Goal: Communication & Community: Answer question/provide support

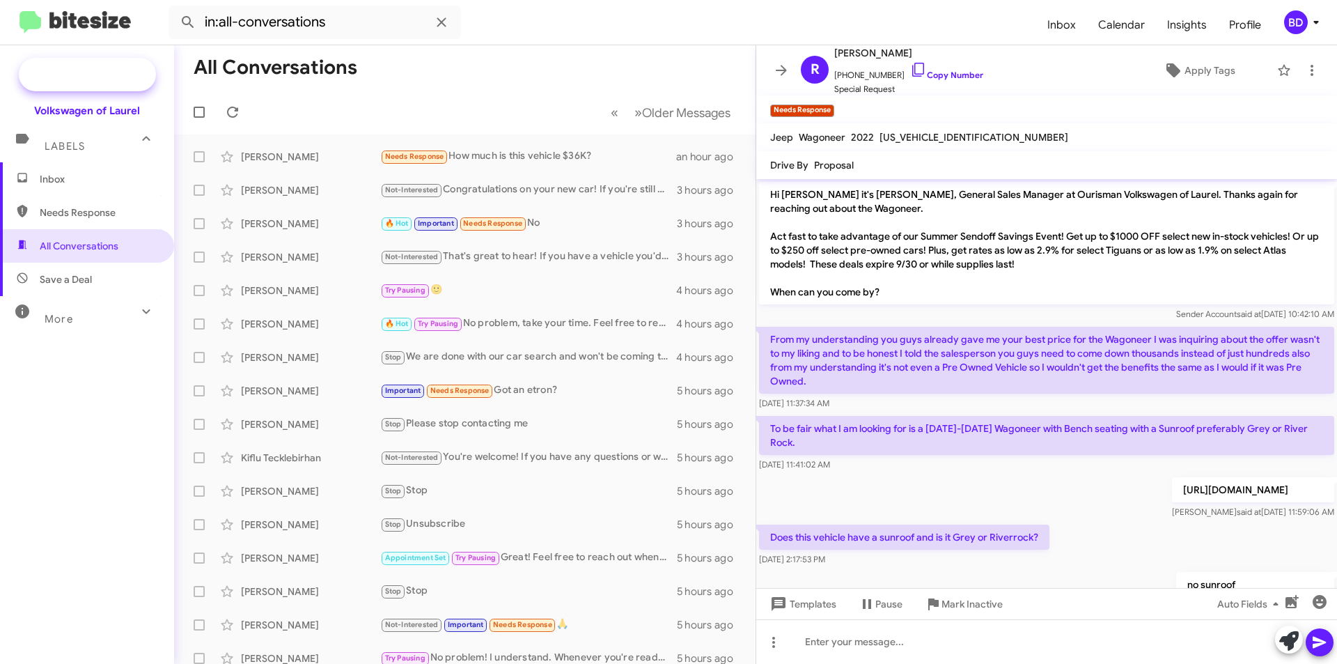
scroll to position [202, 0]
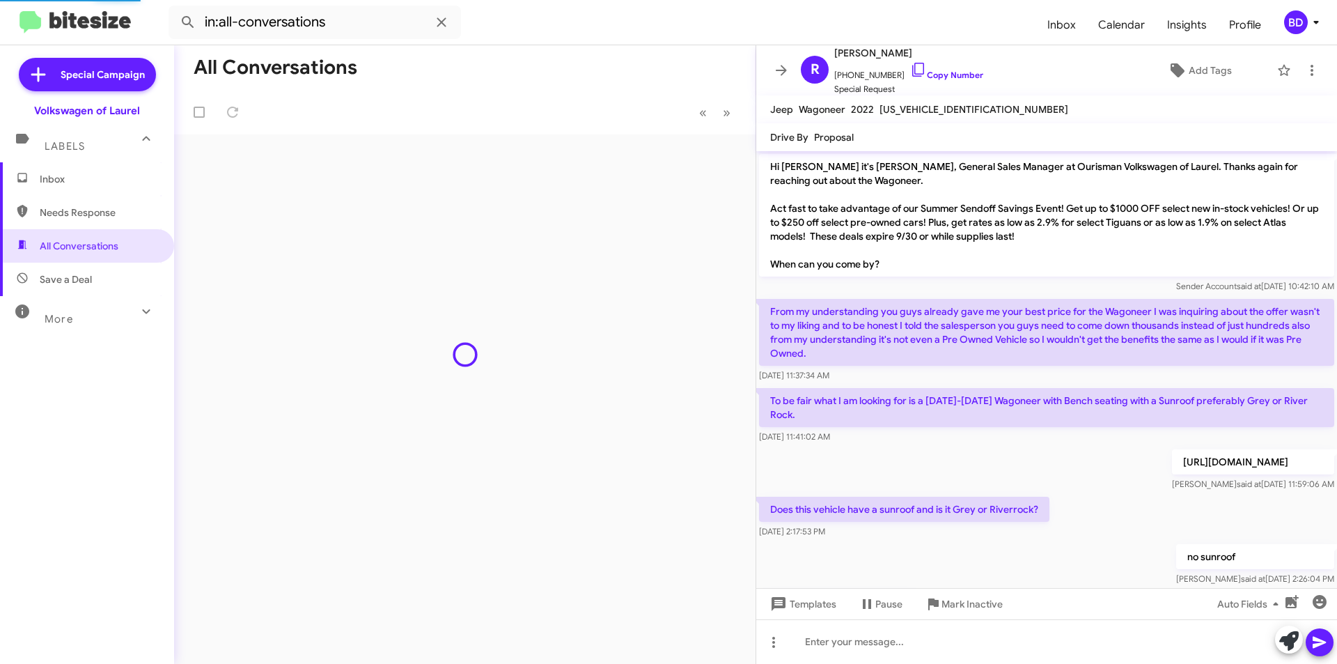
scroll to position [183, 0]
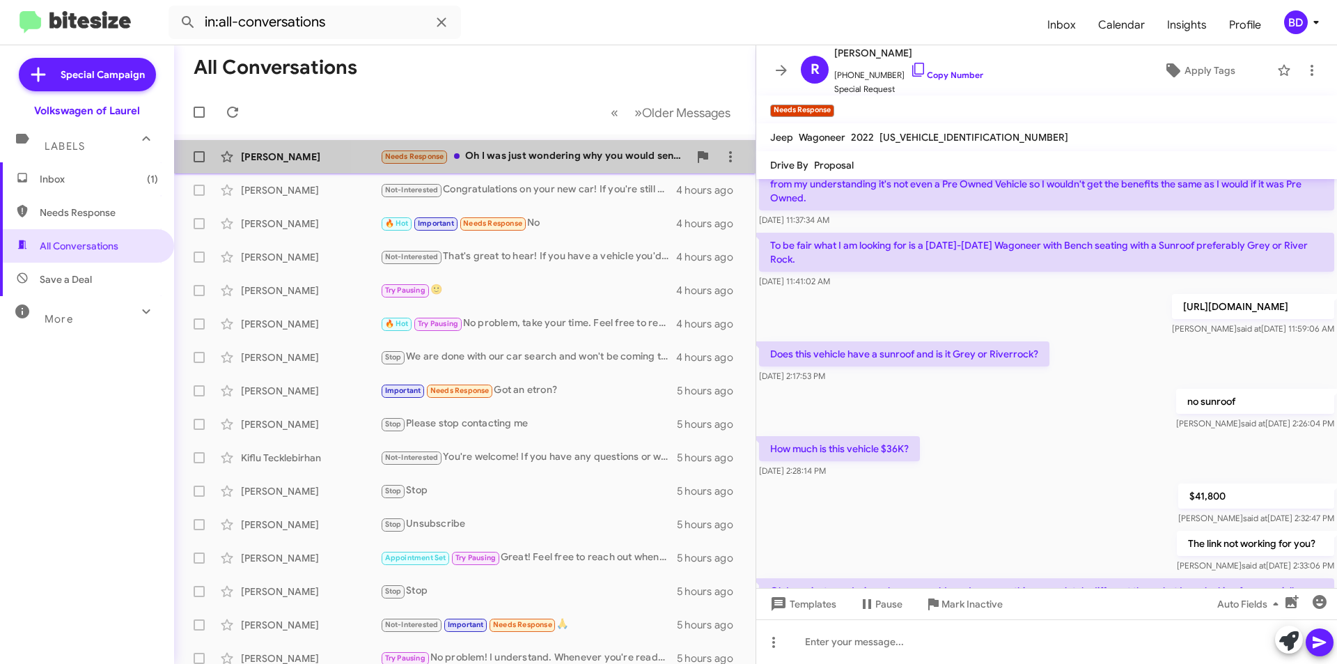
click at [586, 163] on div "Needs Response Oh I was just wondering why you would send me something complete…" at bounding box center [534, 156] width 309 height 16
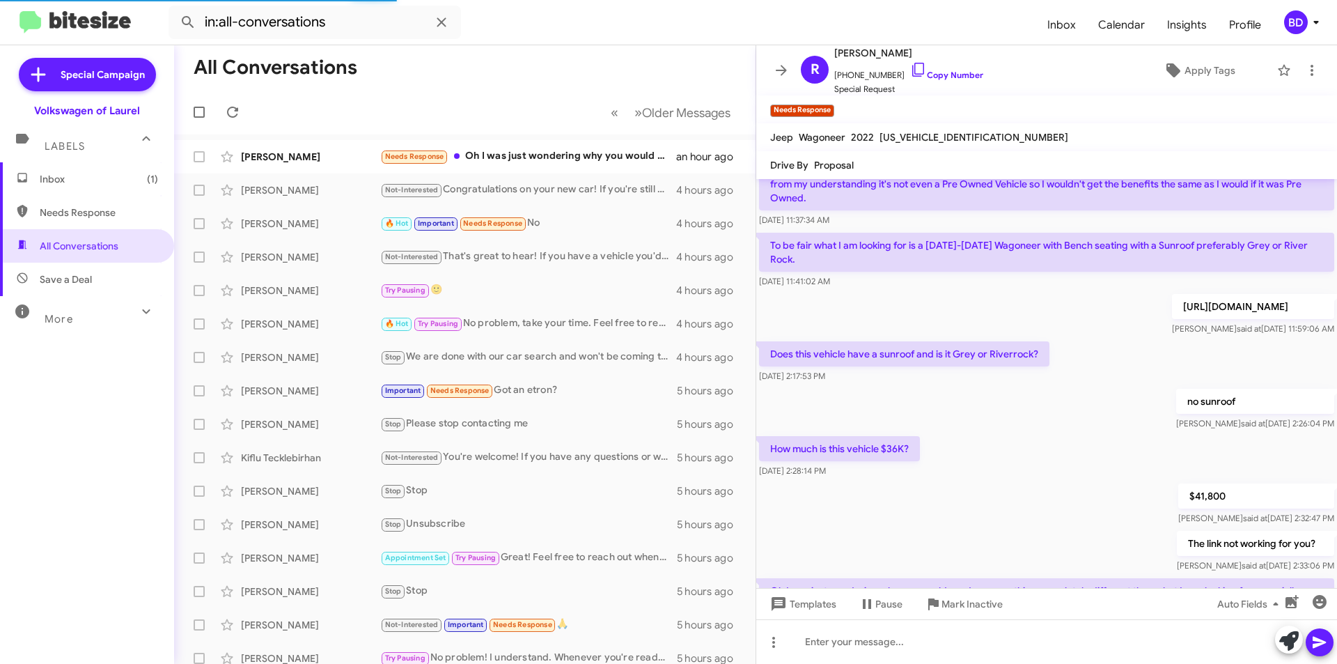
scroll to position [267, 0]
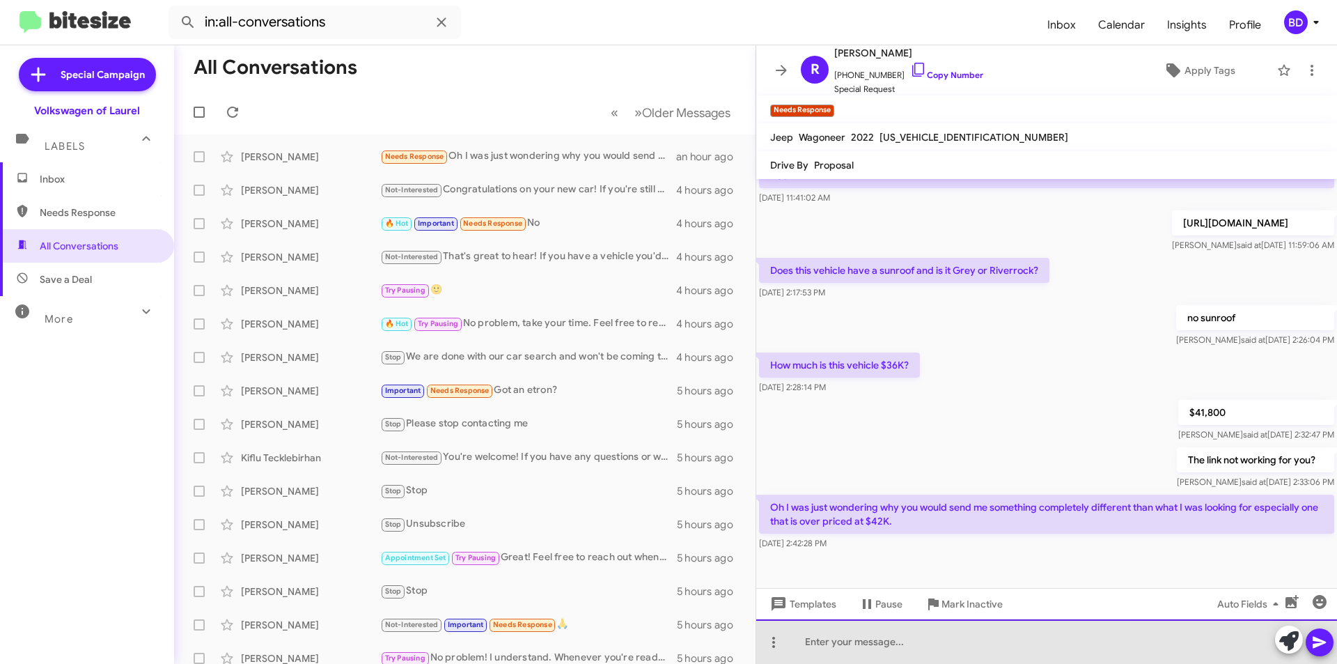
click at [970, 640] on div at bounding box center [1046, 641] width 581 height 45
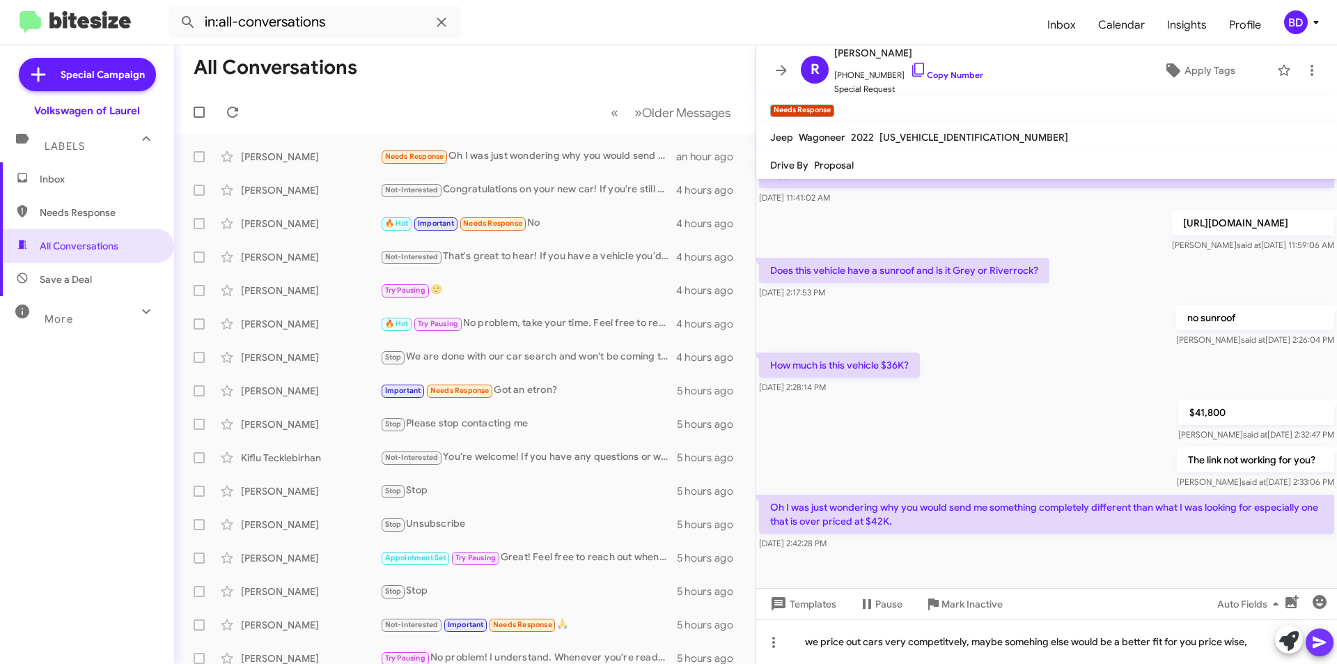
click at [1321, 643] on icon at bounding box center [1319, 643] width 13 height 12
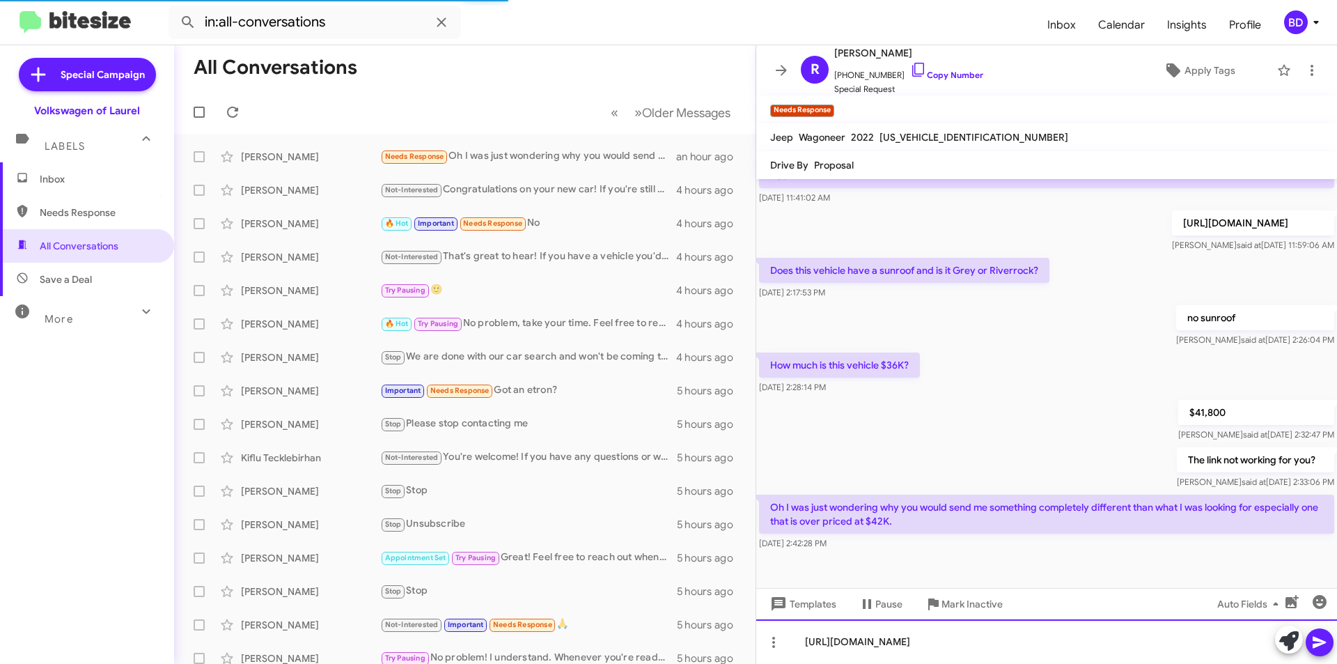
scroll to position [0, 0]
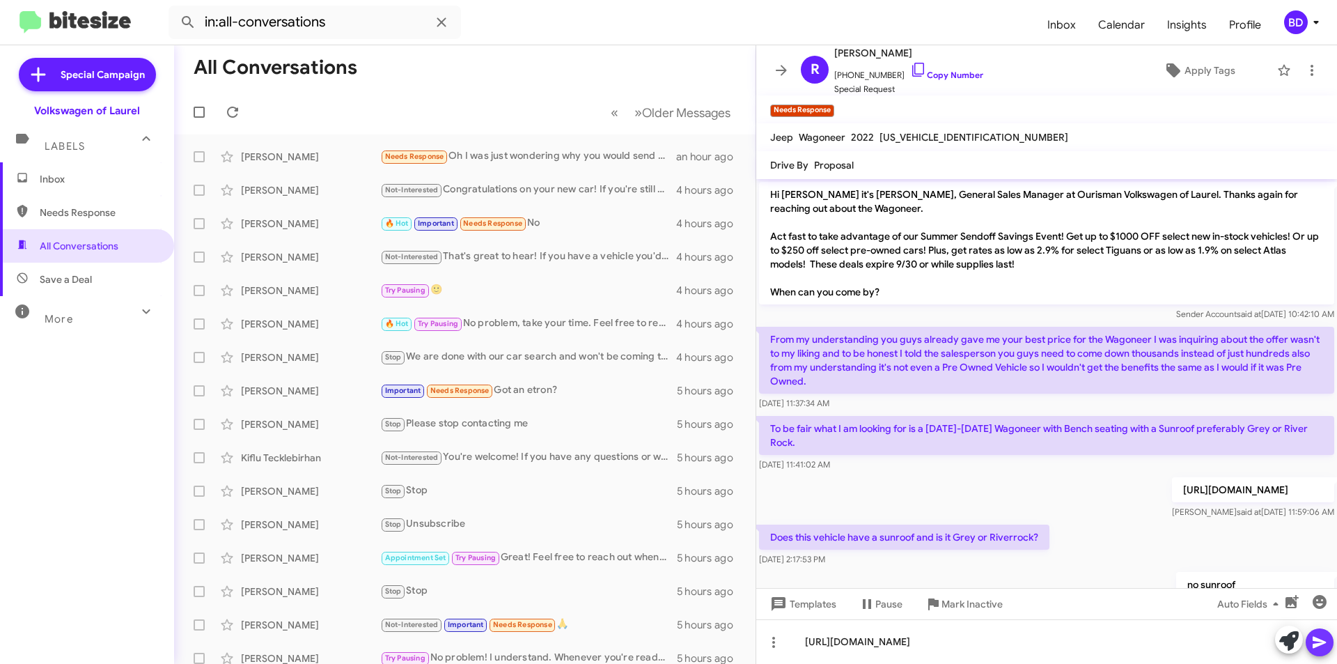
click at [1320, 641] on icon at bounding box center [1319, 643] width 13 height 12
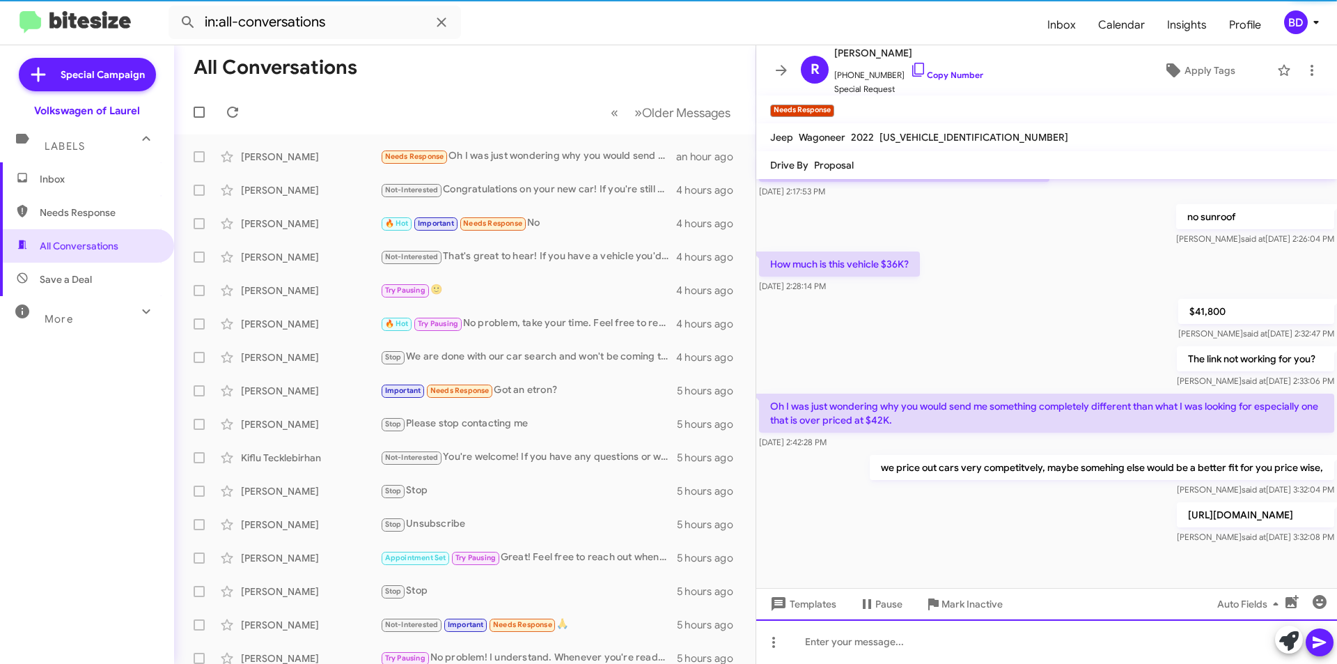
scroll to position [368, 0]
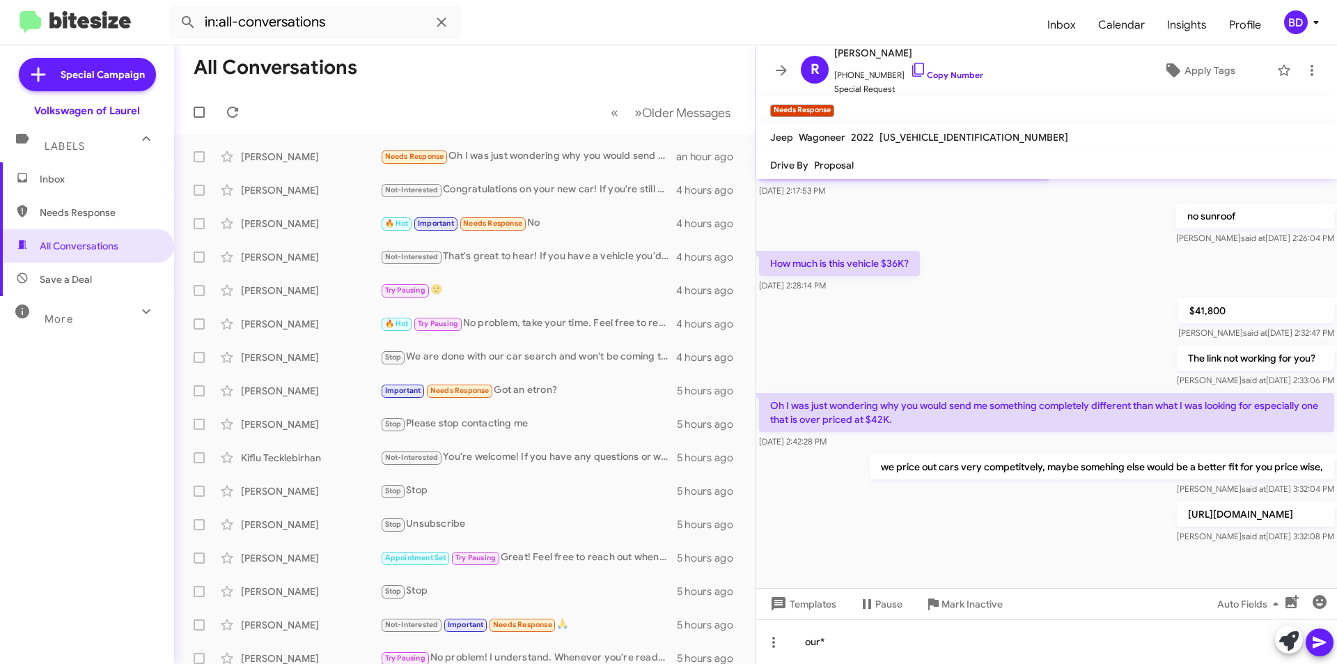
click at [1313, 637] on icon at bounding box center [1319, 642] width 17 height 17
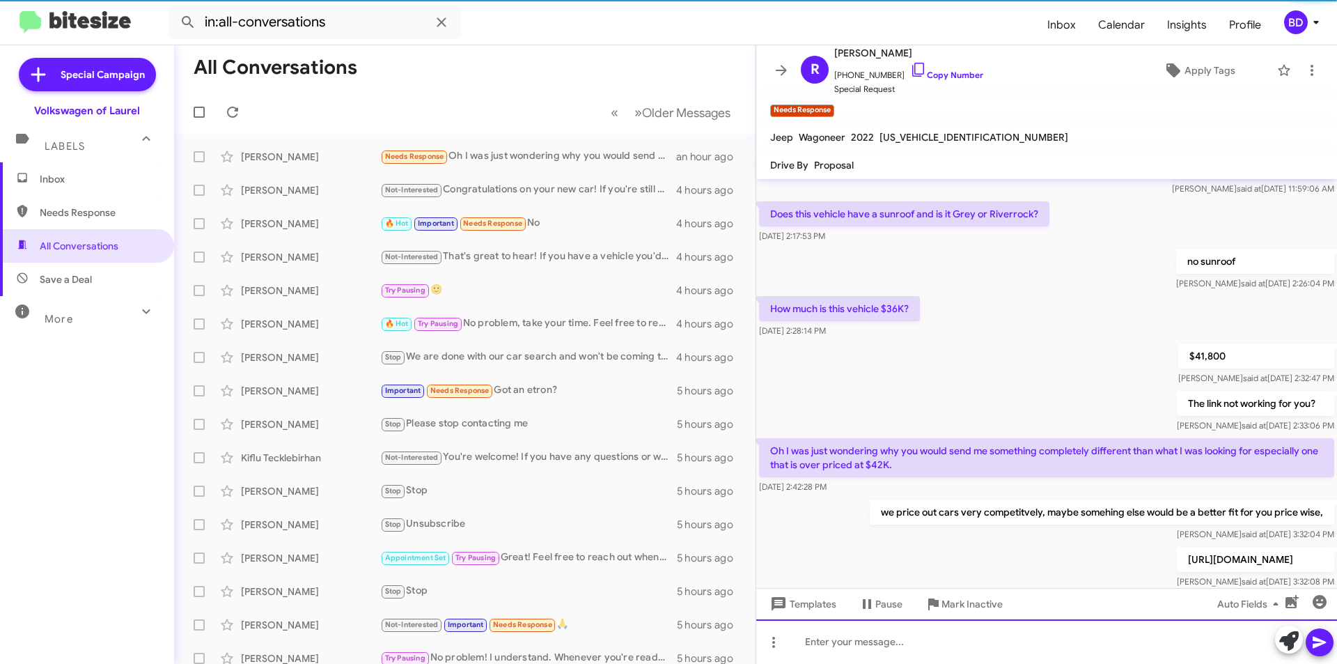
scroll to position [419, 0]
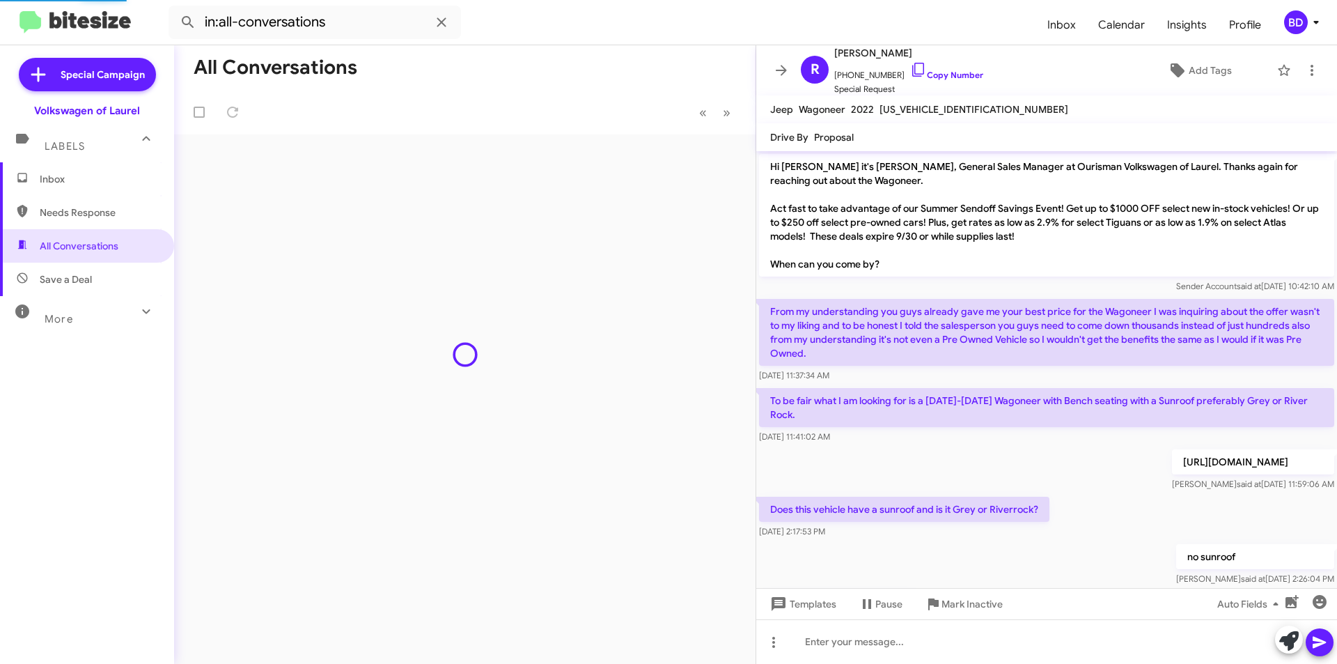
scroll to position [391, 0]
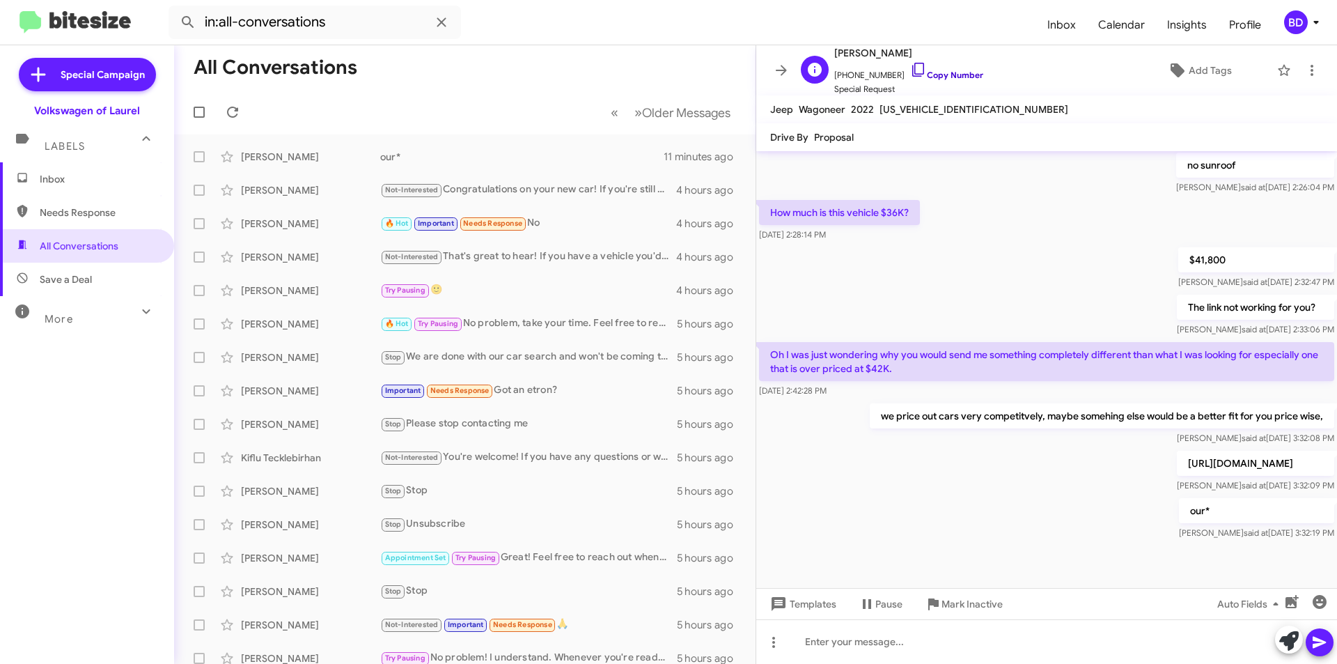
click at [947, 73] on link "Copy Number" at bounding box center [946, 75] width 73 height 10
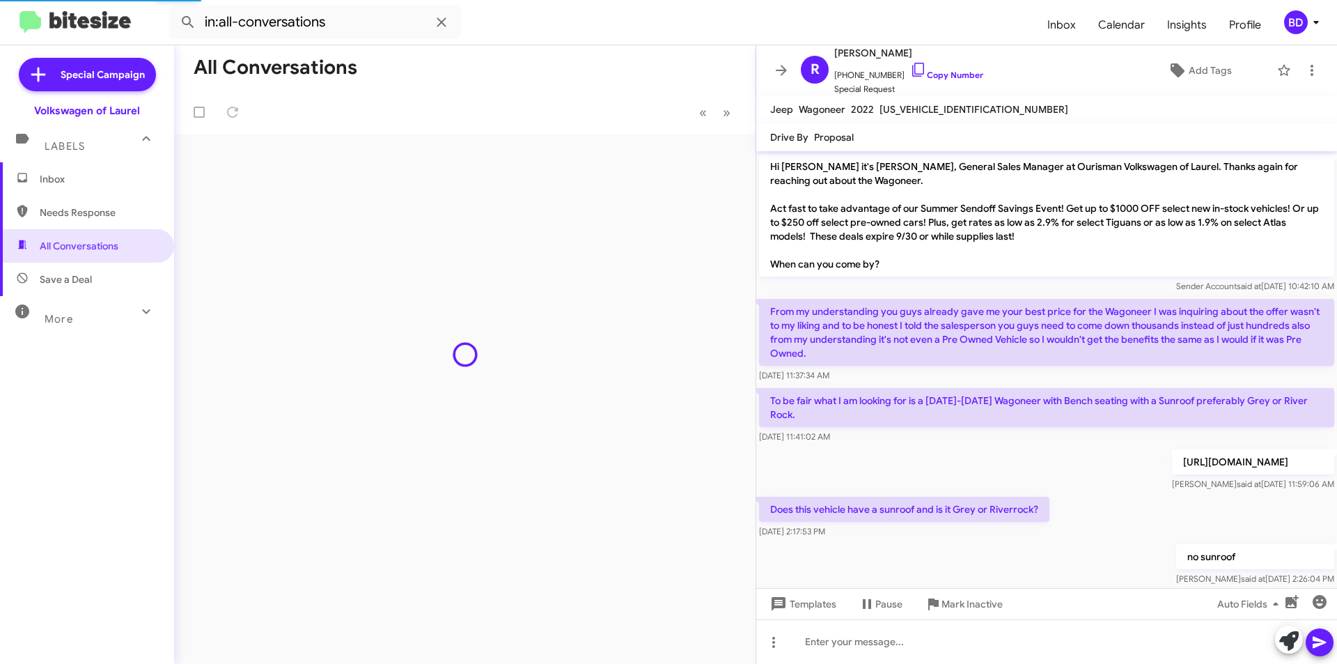
scroll to position [391, 0]
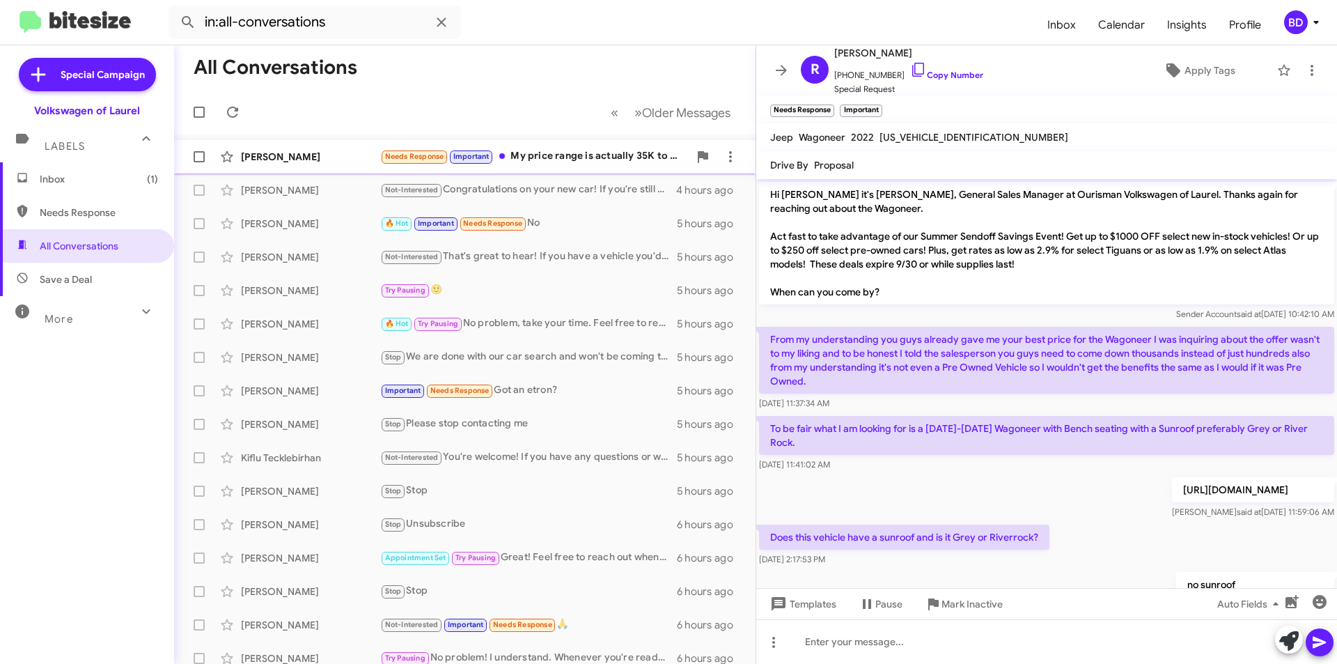
click at [568, 155] on div "Needs Response Important My price range is actually 35K to 50K I'm just not pay…" at bounding box center [534, 156] width 309 height 16
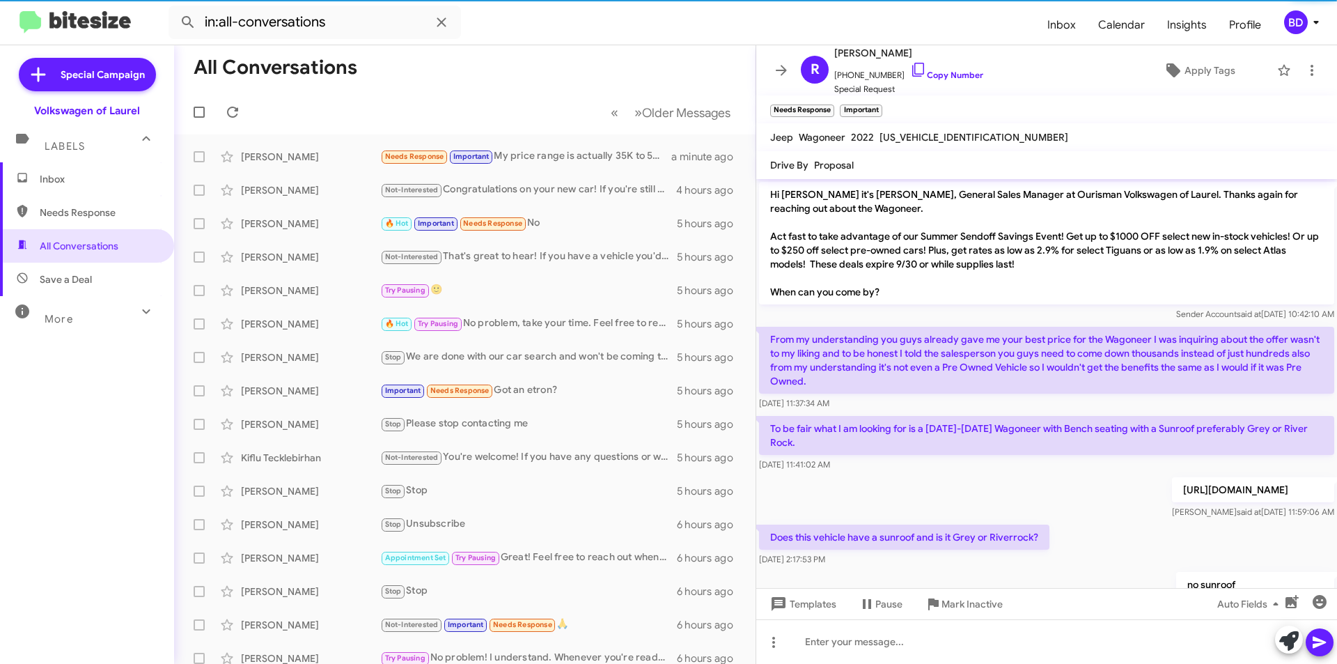
scroll to position [470, 0]
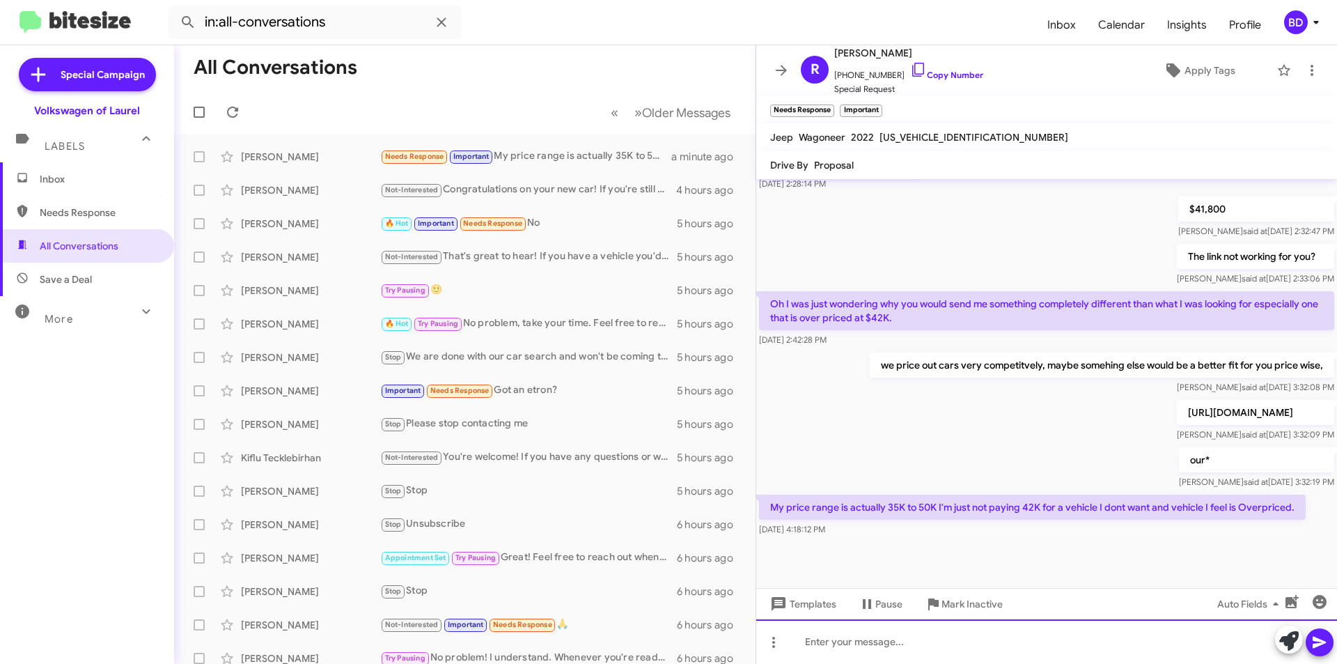
click at [838, 641] on div at bounding box center [1046, 641] width 581 height 45
click at [1318, 604] on icon "button" at bounding box center [1319, 601] width 17 height 17
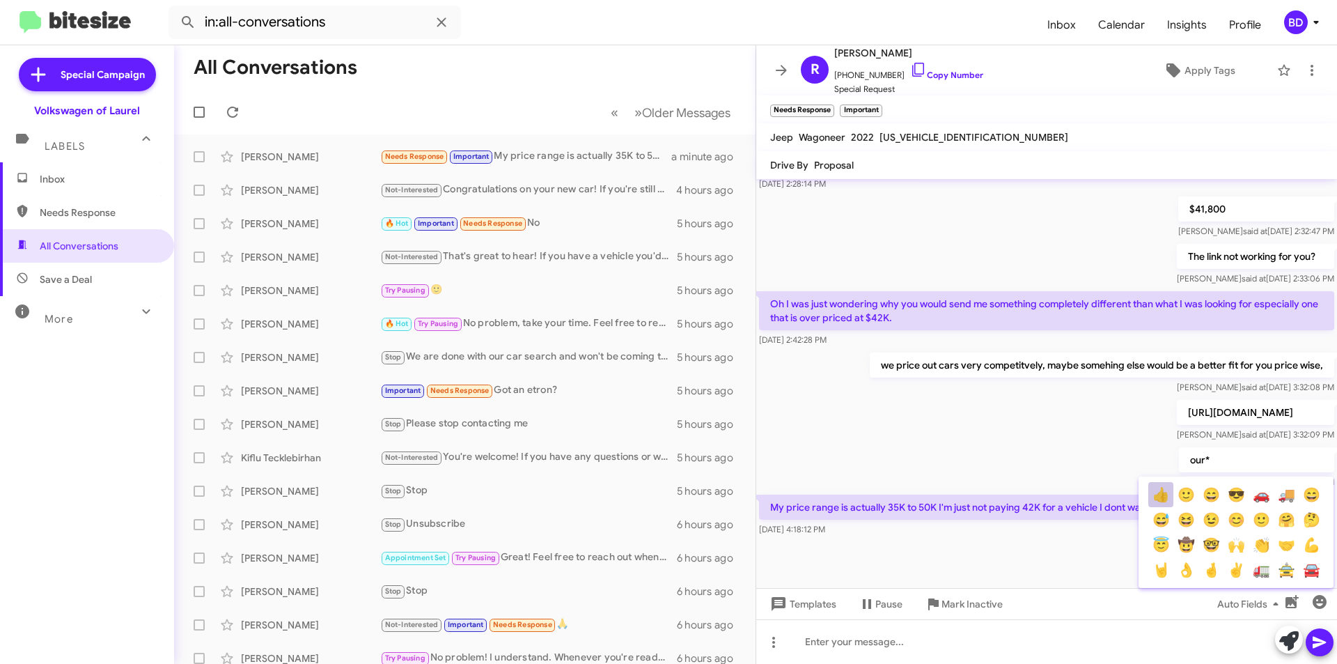
click at [1164, 494] on button "👍" at bounding box center [1160, 494] width 25 height 25
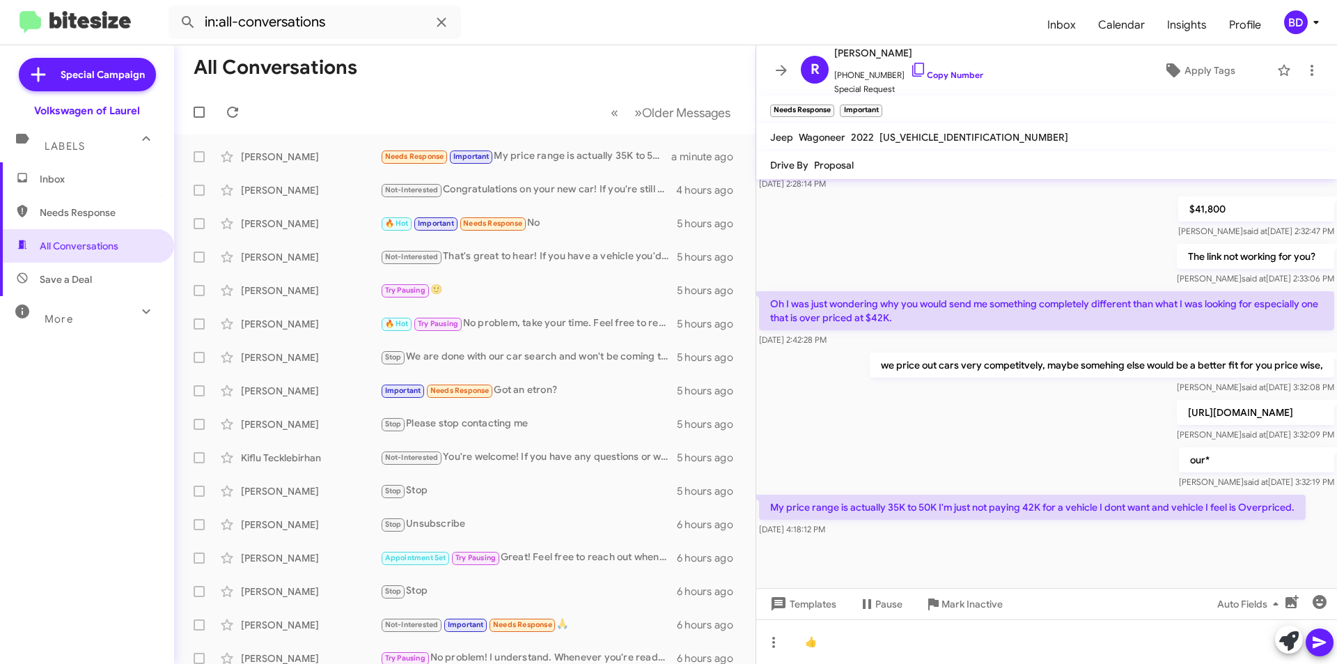
click at [1324, 646] on icon at bounding box center [1319, 642] width 17 height 17
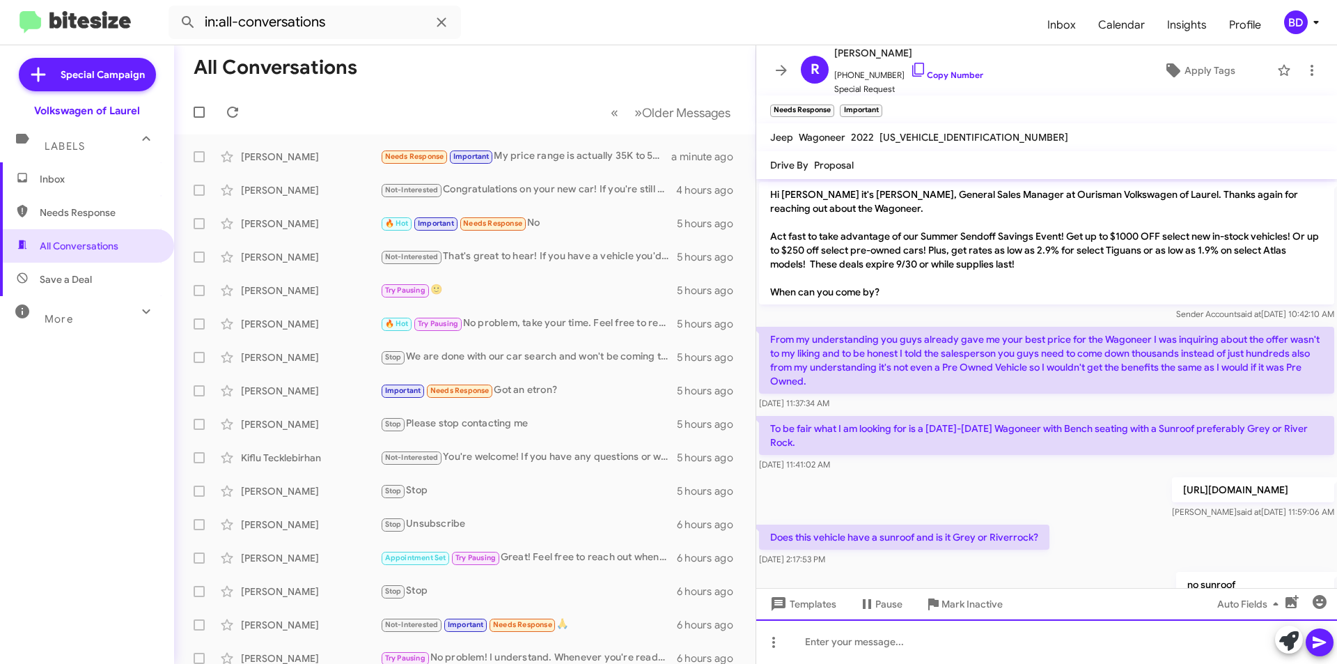
scroll to position [521, 0]
